Goal: Communication & Community: Share content

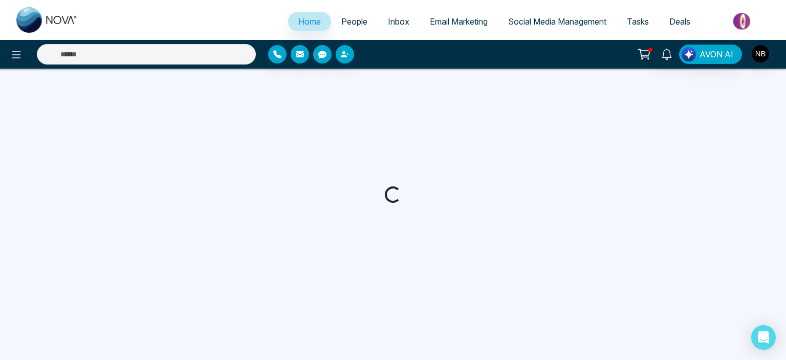
select select "*"
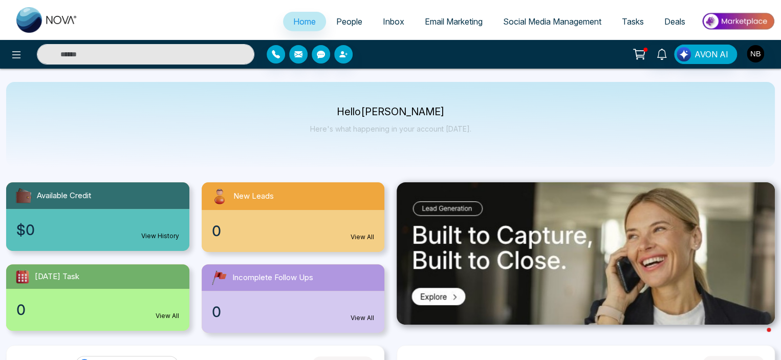
click at [406, 112] on p "Hello [PERSON_NAME]" at bounding box center [390, 111] width 161 height 9
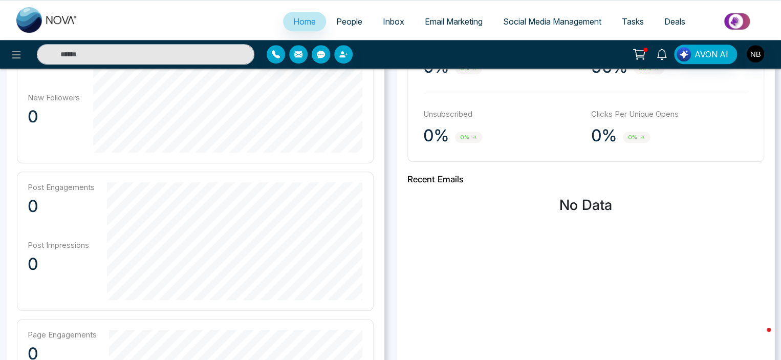
scroll to position [357, 0]
click at [598, 84] on div "Click Rate 0% 0% Open Rate 50% 50% Unsubscribed 0% 0% Clicks Per Unique Opens 0…" at bounding box center [585, 92] width 357 height 138
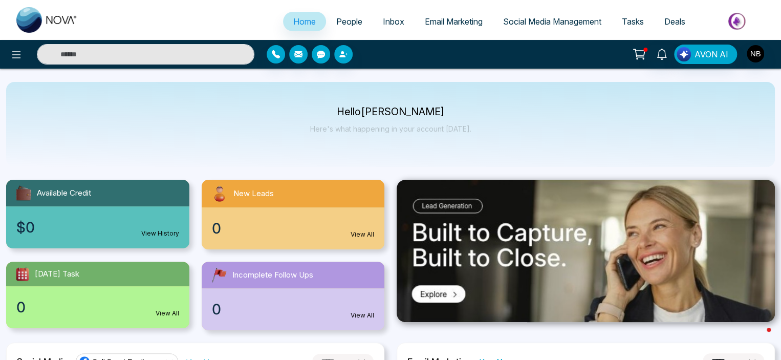
scroll to position [0, 0]
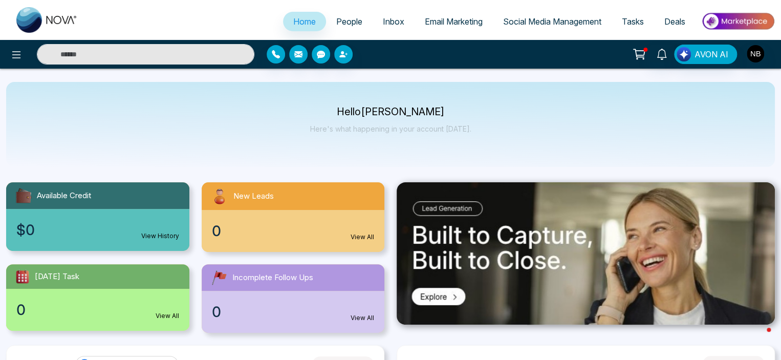
click at [524, 24] on span "Social Media Management" at bounding box center [552, 21] width 98 height 10
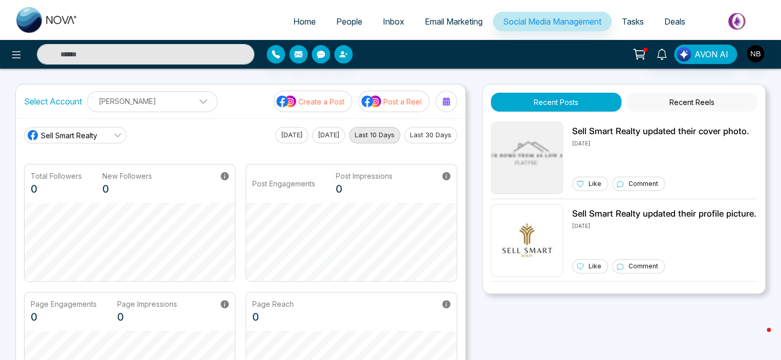
click at [393, 107] on button "Post a Reel" at bounding box center [393, 101] width 71 height 21
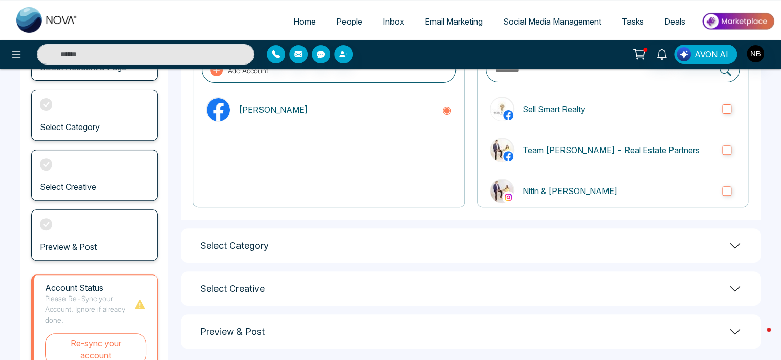
scroll to position [157, 0]
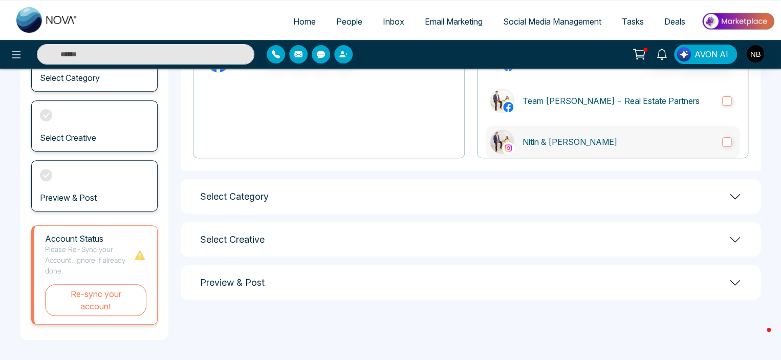
click at [546, 144] on p "Nitin & [PERSON_NAME]" at bounding box center [617, 142] width 191 height 12
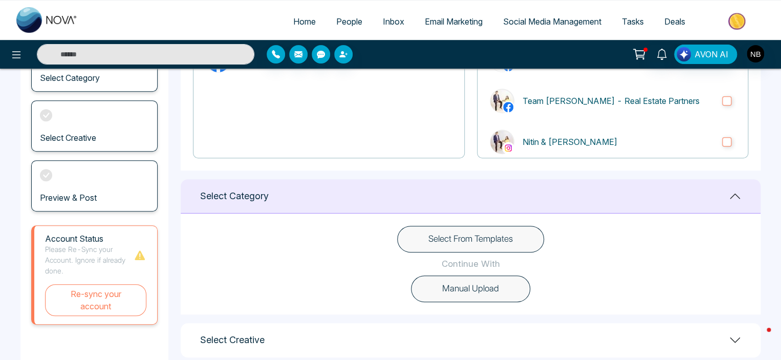
click at [454, 247] on button "Select From Templates" at bounding box center [470, 239] width 147 height 27
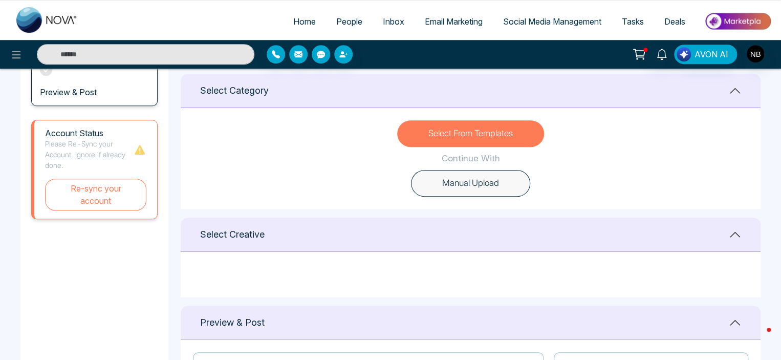
scroll to position [275, 0]
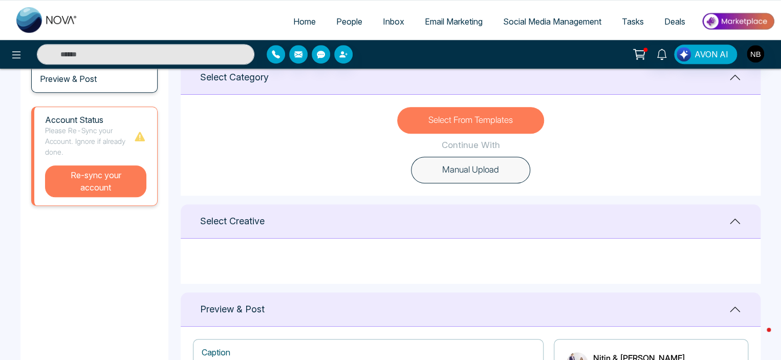
click at [95, 191] on button "Re-sync your account" at bounding box center [95, 181] width 101 height 32
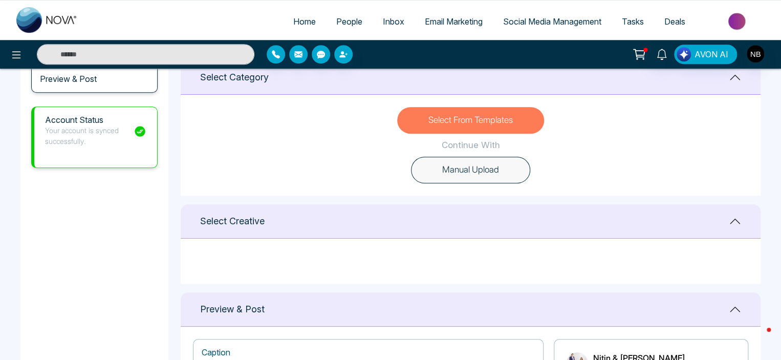
click at [395, 218] on div "Select Creative" at bounding box center [471, 221] width 580 height 34
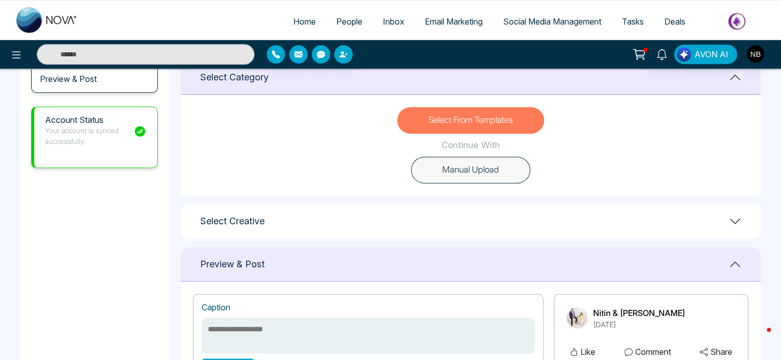
click at [475, 114] on button "Select From Templates" at bounding box center [470, 120] width 147 height 27
click at [444, 232] on div "Select Creative" at bounding box center [471, 221] width 580 height 34
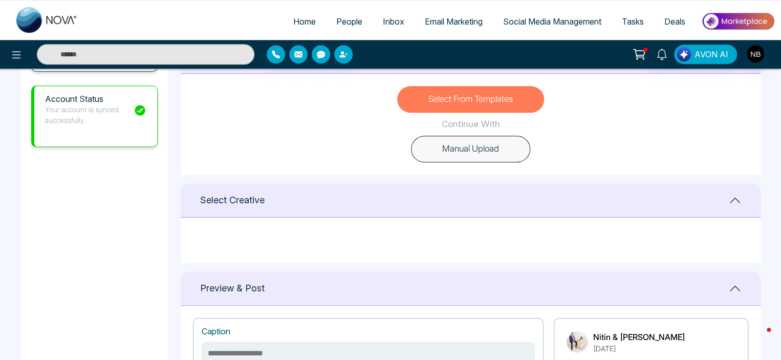
scroll to position [296, 0]
click at [441, 24] on span "Email Marketing" at bounding box center [454, 21] width 58 height 10
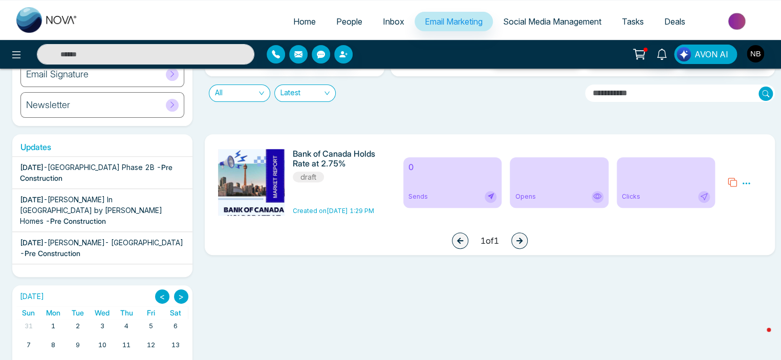
scroll to position [110, 0]
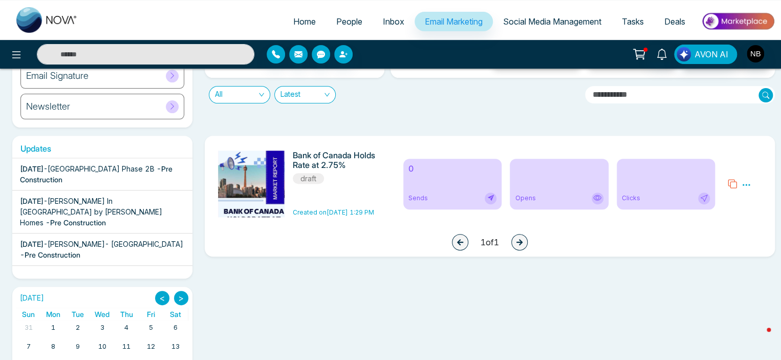
click at [562, 24] on span "Social Media Management" at bounding box center [552, 21] width 98 height 10
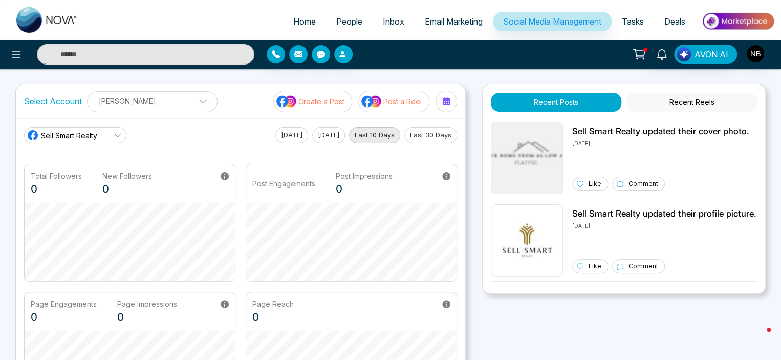
click at [80, 142] on link "Sell Smart Realty" at bounding box center [75, 135] width 102 height 16
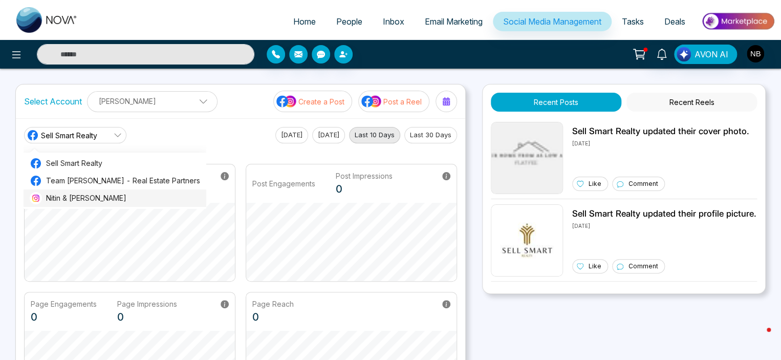
click at [75, 194] on span "Nitin & Surbhi Bhutani" at bounding box center [123, 197] width 154 height 11
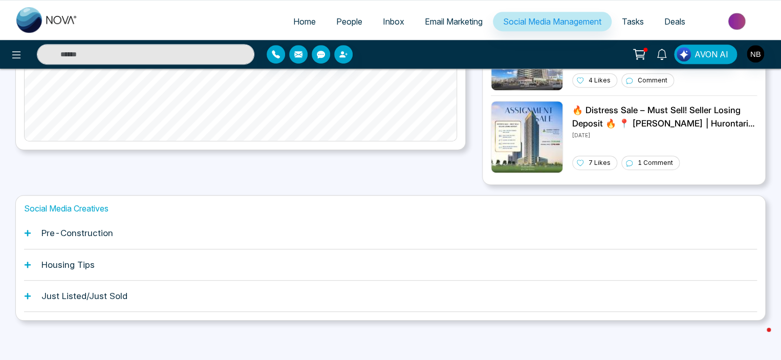
scroll to position [269, 0]
click at [110, 266] on div "Housing Tips" at bounding box center [390, 264] width 733 height 31
click at [31, 260] on div "Housing Tips" at bounding box center [390, 264] width 733 height 31
click at [26, 259] on div "Housing Tips" at bounding box center [390, 264] width 733 height 31
click at [18, 192] on main "Select Account Nitin R Bhutani Nitin R Bhutani Add Social Accounts Create a Pos…" at bounding box center [390, 87] width 750 height 545
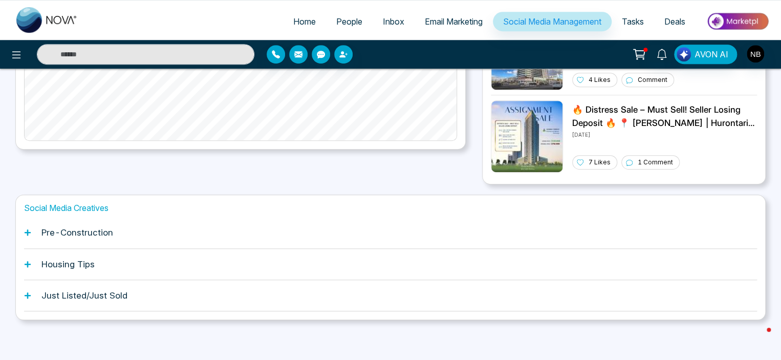
click at [27, 232] on icon at bounding box center [28, 232] width 6 height 6
click at [34, 259] on div "Housing Tips" at bounding box center [390, 264] width 733 height 31
click at [86, 266] on h1 "Housing Tips" at bounding box center [67, 264] width 53 height 10
click at [94, 304] on div "Just Listed/Just Sold" at bounding box center [390, 295] width 733 height 31
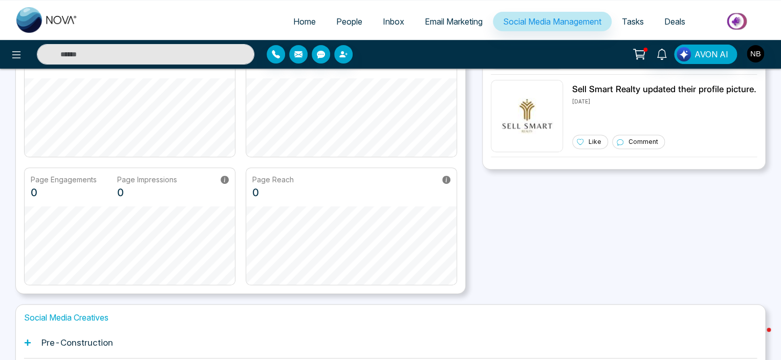
scroll to position [234, 0]
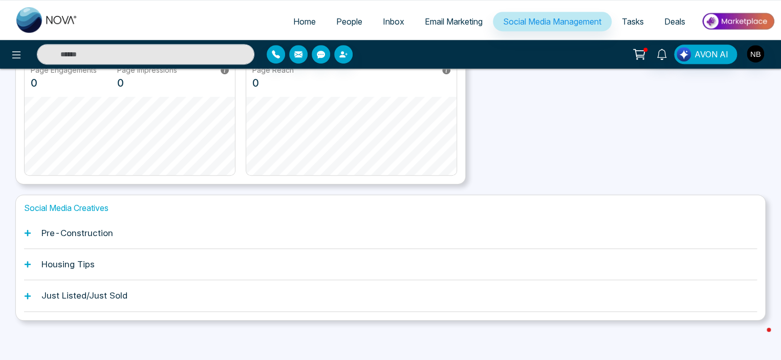
click at [26, 231] on icon at bounding box center [28, 233] width 6 height 6
click at [69, 267] on h1 "Housing Tips" at bounding box center [67, 264] width 53 height 10
click at [85, 298] on h1 "Just Listed/Just Sold" at bounding box center [84, 295] width 86 height 10
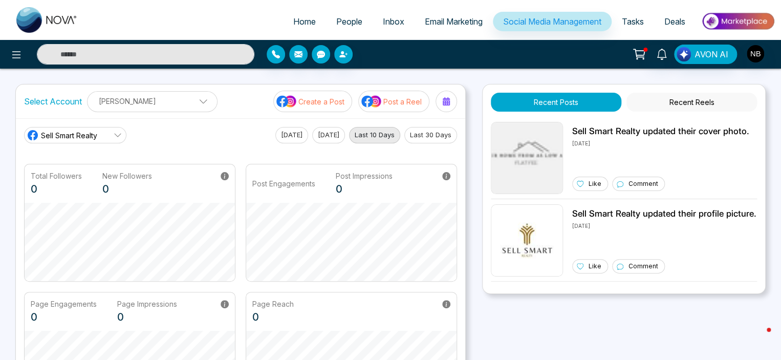
click at [444, 22] on span "Email Marketing" at bounding box center [454, 21] width 58 height 10
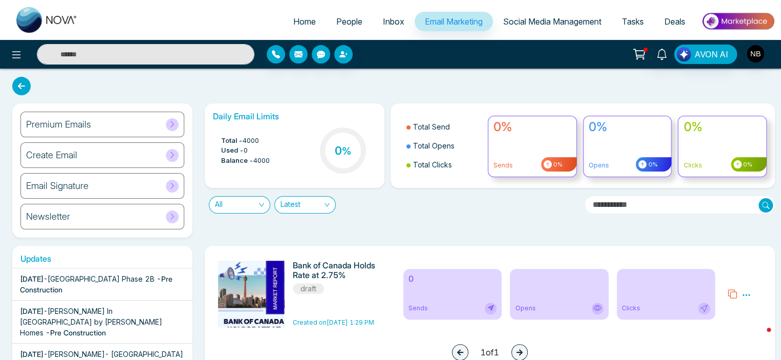
click at [81, 153] on div "Create Email" at bounding box center [102, 155] width 164 height 26
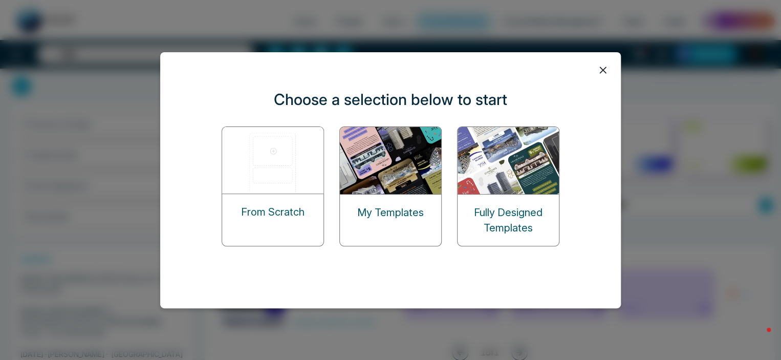
click at [531, 187] on img at bounding box center [508, 160] width 102 height 67
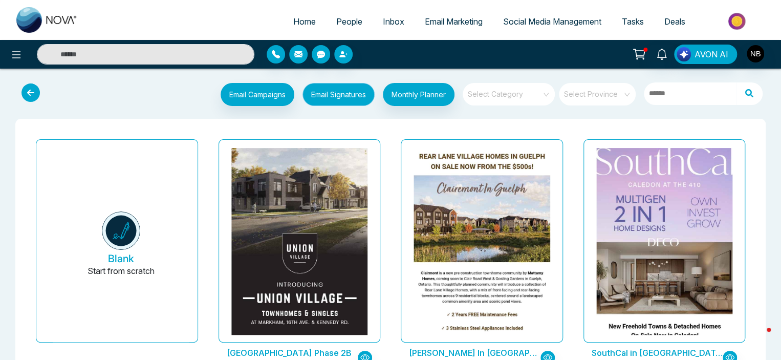
click at [319, 97] on button "Email Signatures" at bounding box center [338, 94] width 72 height 23
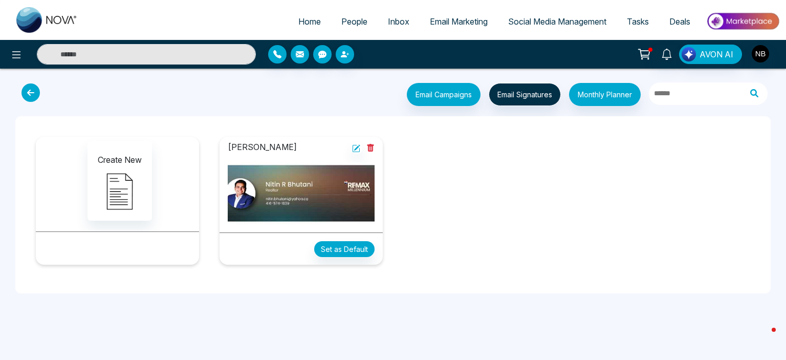
click at [288, 211] on img at bounding box center [301, 193] width 147 height 62
click at [332, 199] on img at bounding box center [301, 193] width 147 height 62
click at [352, 153] on div at bounding box center [363, 147] width 23 height 13
click at [355, 147] on icon at bounding box center [356, 148] width 8 height 8
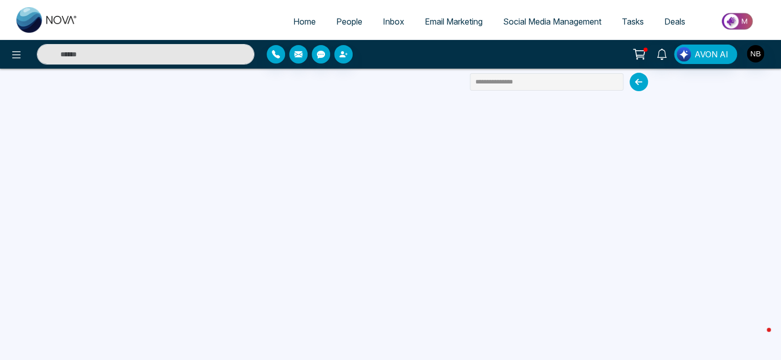
click at [541, 24] on span "Social Media Management" at bounding box center [552, 21] width 98 height 10
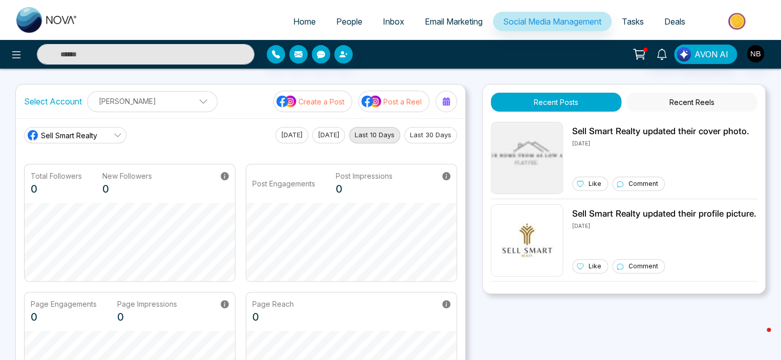
click at [387, 111] on button "Post a Reel" at bounding box center [393, 101] width 71 height 21
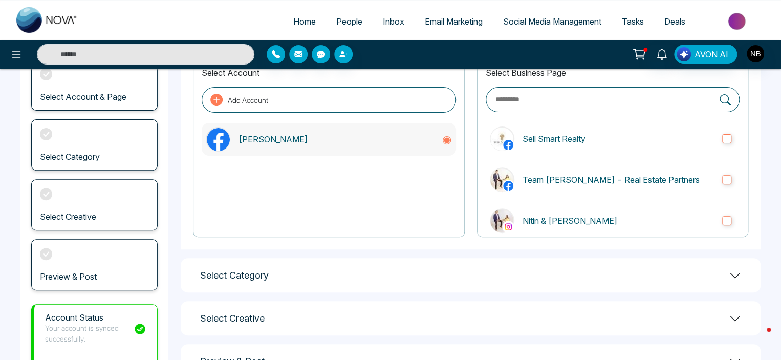
scroll to position [119, 0]
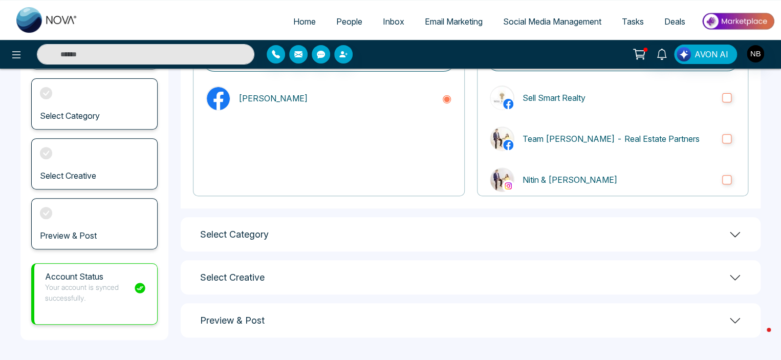
click at [245, 231] on h1 "Select Category" at bounding box center [234, 234] width 69 height 11
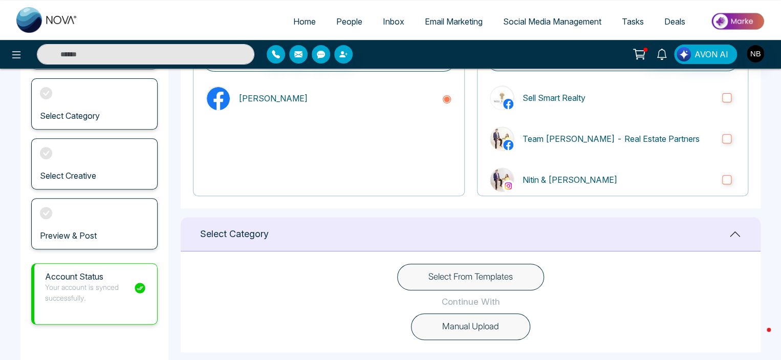
click at [245, 229] on h1 "Select Category" at bounding box center [234, 233] width 69 height 11
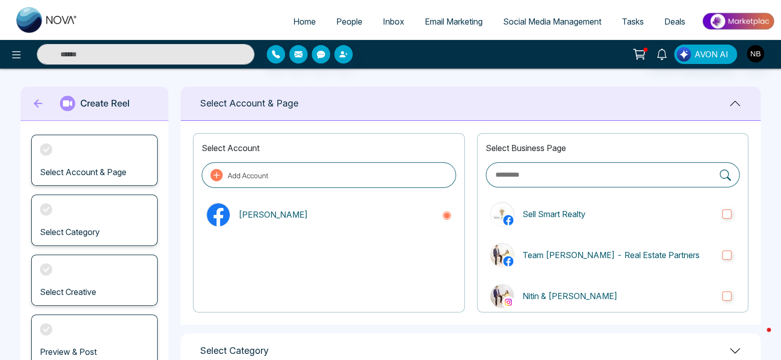
scroll to position [0, 0]
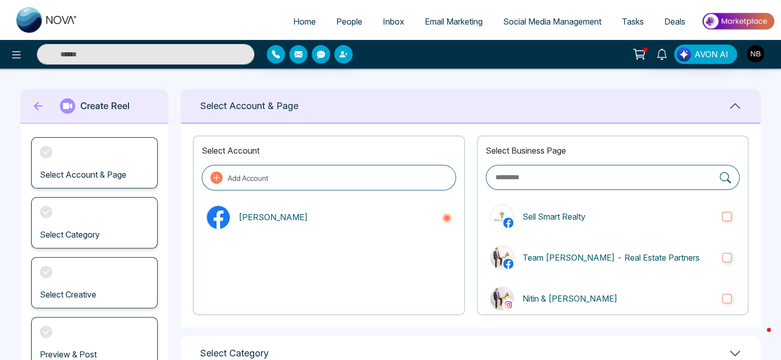
click at [517, 28] on link "Social Media Management" at bounding box center [552, 21] width 119 height 19
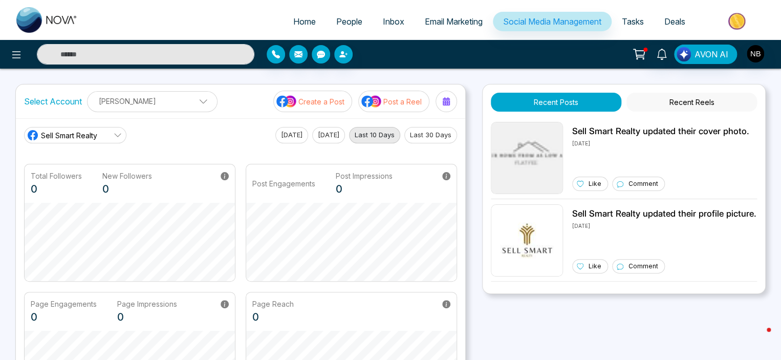
click at [195, 100] on span at bounding box center [199, 103] width 9 height 9
click at [223, 127] on div "Sell Smart Realty [DATE] [DATE] Last 10 Days Last 30 Days" at bounding box center [240, 135] width 433 height 16
click at [455, 21] on span "Email Marketing" at bounding box center [454, 21] width 58 height 10
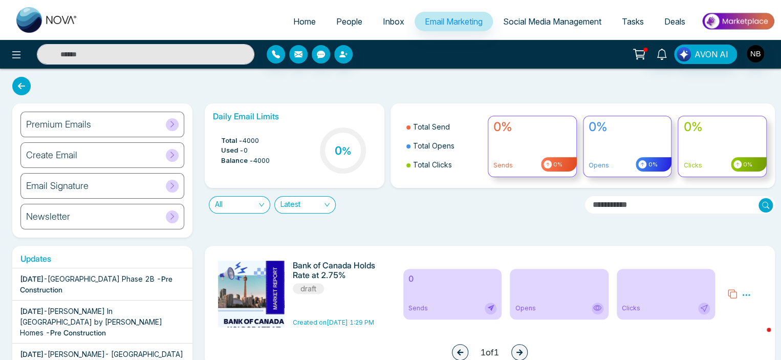
click at [180, 222] on div "Newsletter" at bounding box center [102, 217] width 164 height 26
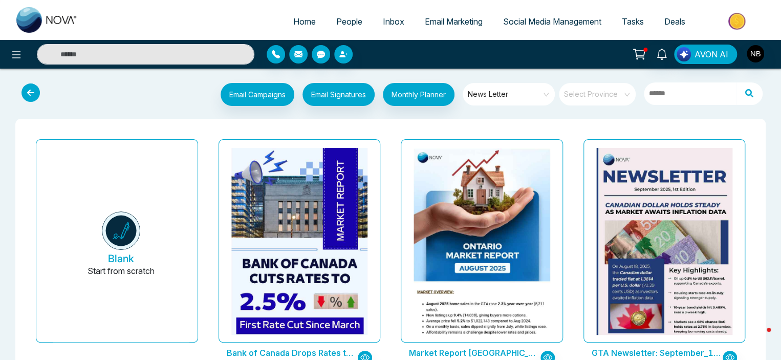
click at [533, 24] on span "Social Media Management" at bounding box center [552, 21] width 98 height 10
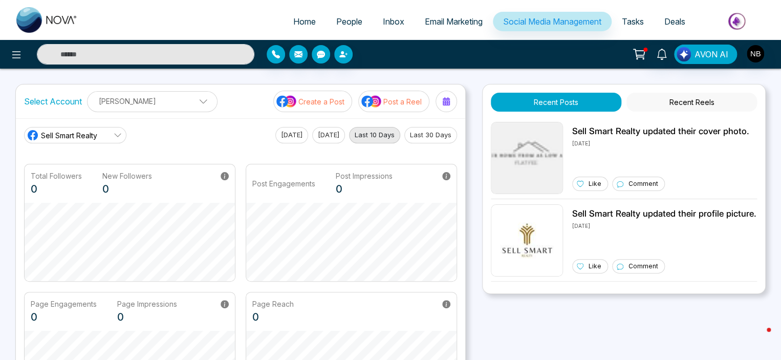
click at [182, 98] on p "[PERSON_NAME]" at bounding box center [152, 101] width 117 height 17
click at [182, 98] on p "[PERSON_NAME]" at bounding box center [146, 101] width 104 height 17
click at [409, 104] on p "Post a Reel" at bounding box center [402, 101] width 38 height 11
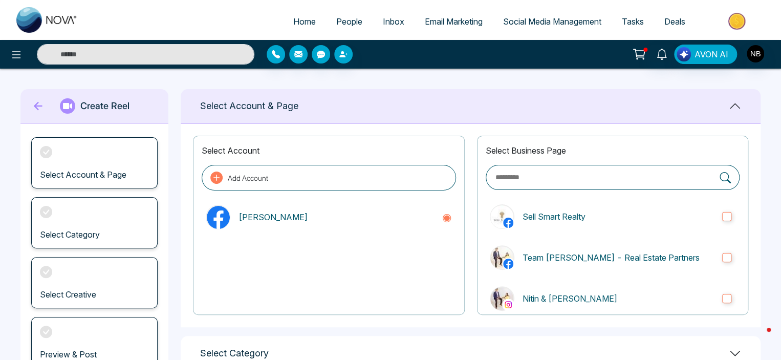
click at [277, 105] on h1 "Select Account & Page" at bounding box center [249, 105] width 98 height 11
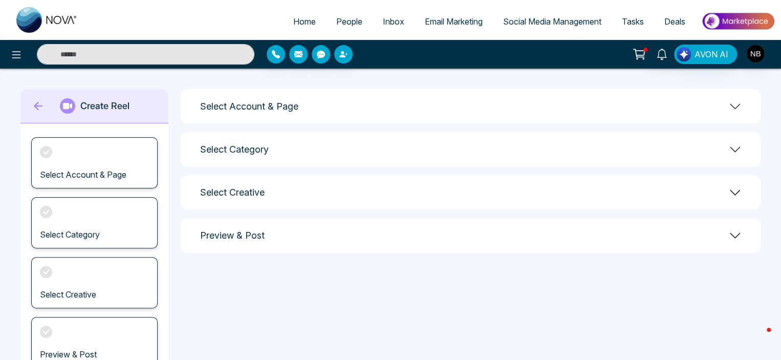
click at [277, 104] on h1 "Select Account & Page" at bounding box center [249, 106] width 98 height 11
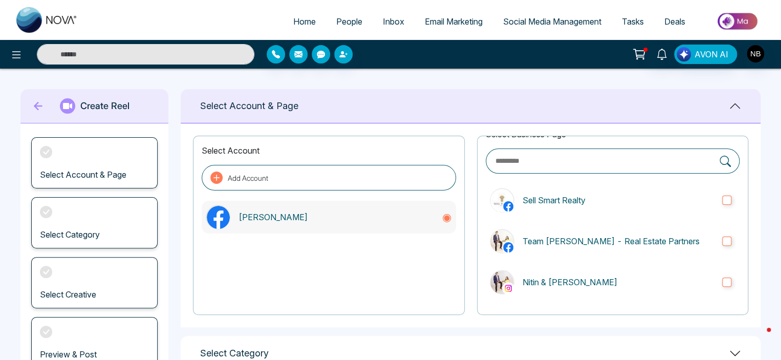
click at [304, 213] on p "[PERSON_NAME]" at bounding box center [335, 217] width 194 height 12
click at [560, 283] on p "Nitin & [PERSON_NAME]" at bounding box center [617, 282] width 191 height 12
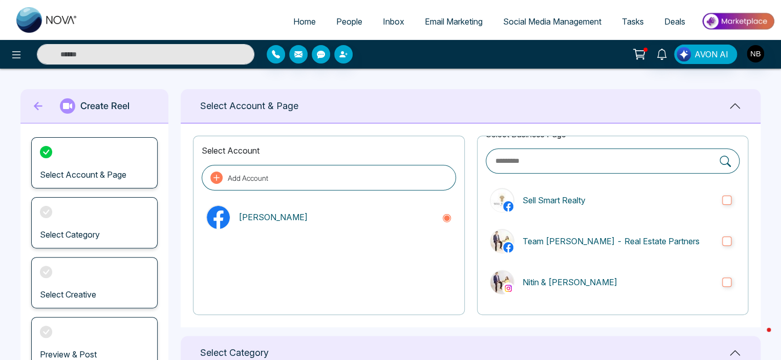
click at [95, 224] on div "Select Category" at bounding box center [94, 222] width 126 height 51
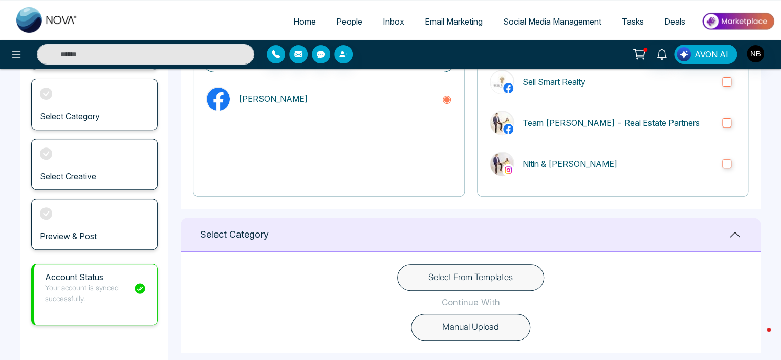
scroll to position [126, 0]
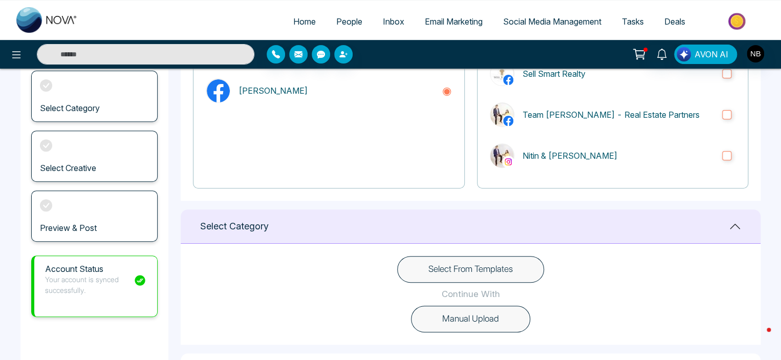
click at [484, 263] on button "Select From Templates" at bounding box center [470, 269] width 147 height 27
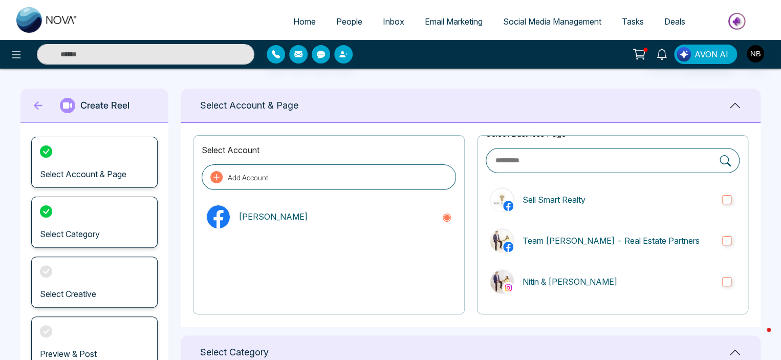
scroll to position [0, 0]
